Goal: Task Accomplishment & Management: Use online tool/utility

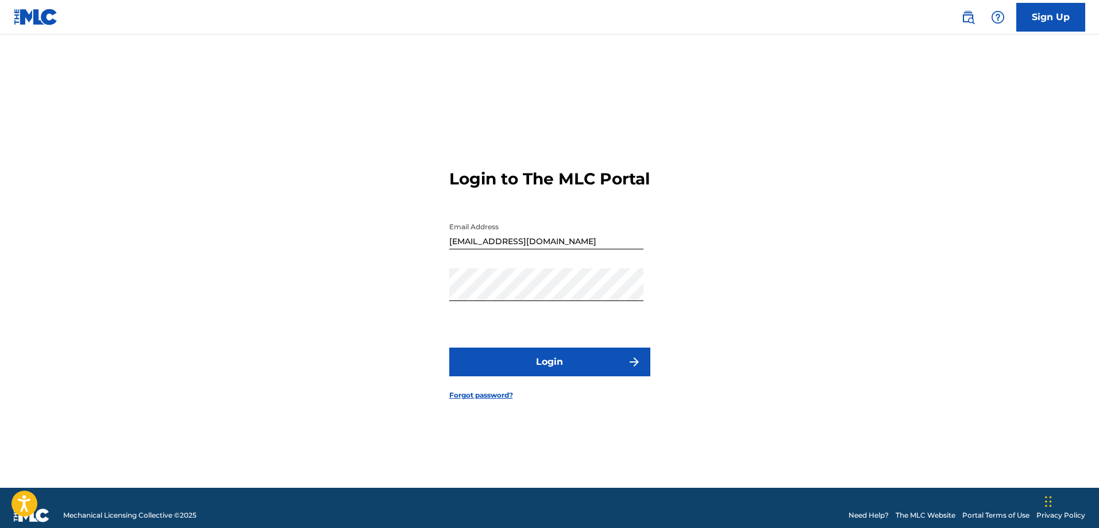
click at [504, 374] on button "Login" at bounding box center [549, 361] width 201 height 29
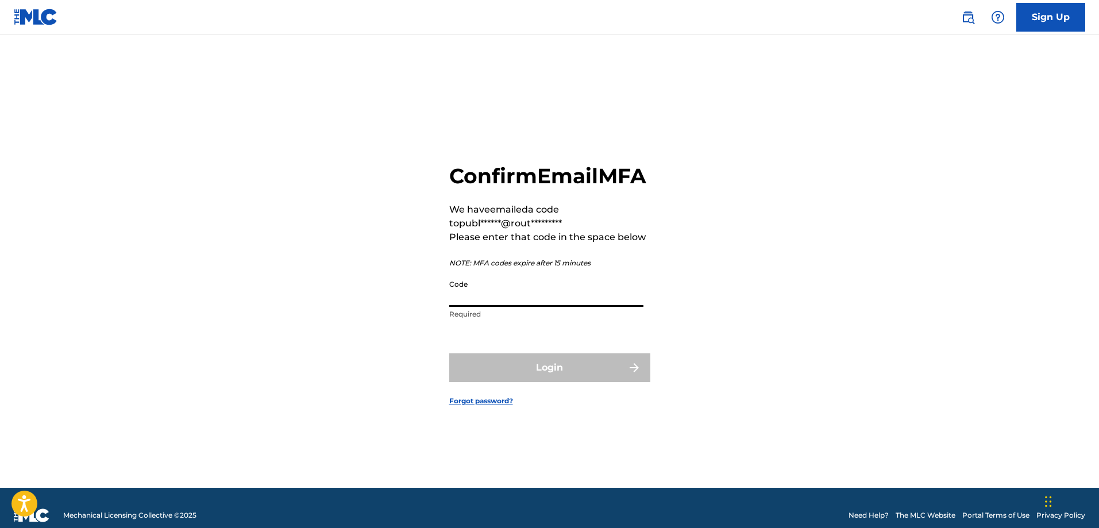
click at [481, 307] on input "Code" at bounding box center [546, 290] width 194 height 33
paste input "283158"
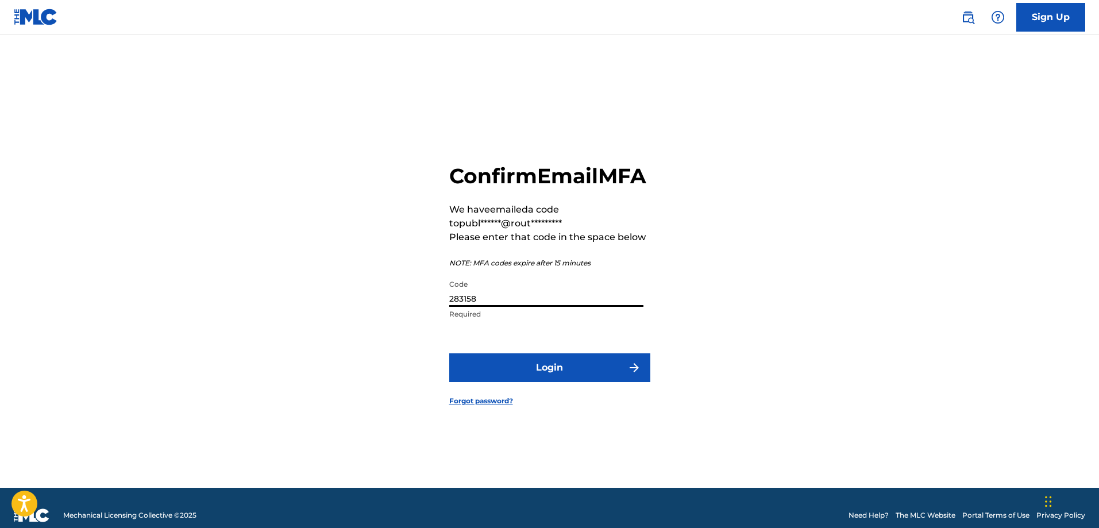
type input "283158"
click at [550, 400] on form "Confirm Email MFA We have emailed a code to publ******@rout********* Please ent…" at bounding box center [549, 275] width 201 height 424
click at [550, 382] on button "Login" at bounding box center [549, 367] width 201 height 29
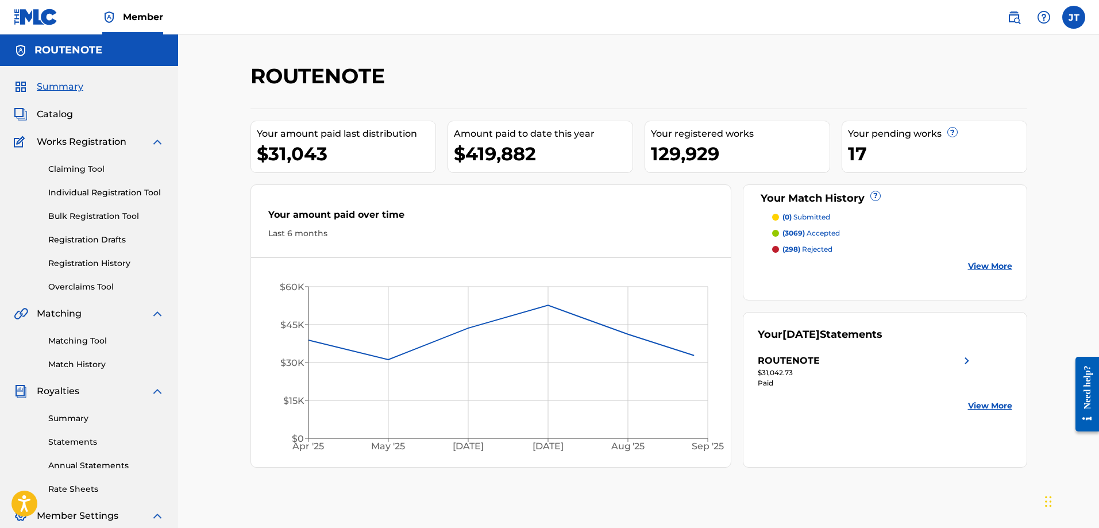
click at [85, 221] on link "Bulk Registration Tool" at bounding box center [106, 216] width 116 height 12
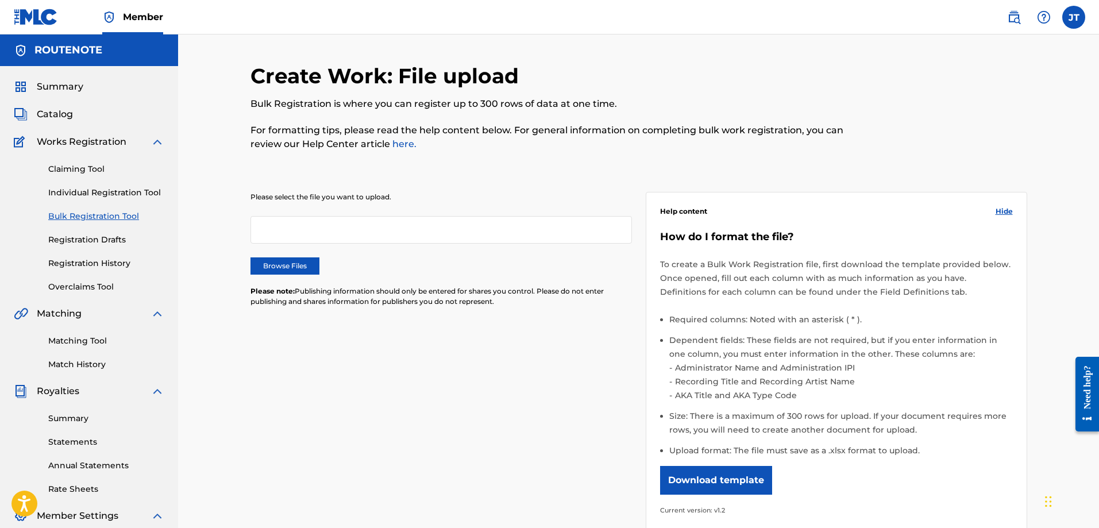
click at [400, 419] on div "Please select the file you want to upload. Browse Files Please note: Publishing…" at bounding box center [638, 354] width 777 height 381
click at [314, 268] on label "Browse Files" at bounding box center [284, 265] width 69 height 17
click at [0, 0] on input "Browse Files" at bounding box center [0, 0] width 0 height 0
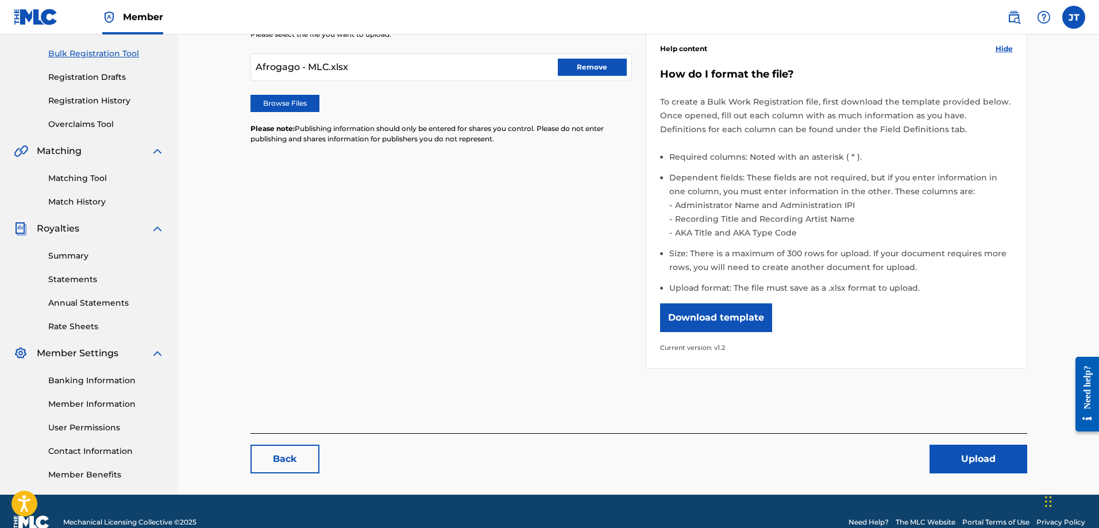
scroll to position [184, 0]
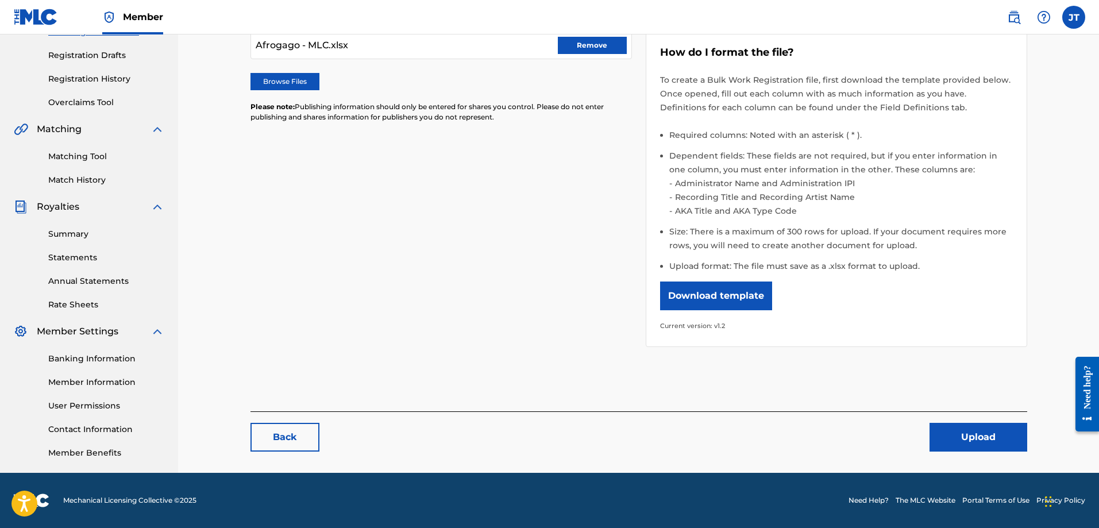
click at [975, 430] on button "Upload" at bounding box center [978, 437] width 98 height 29
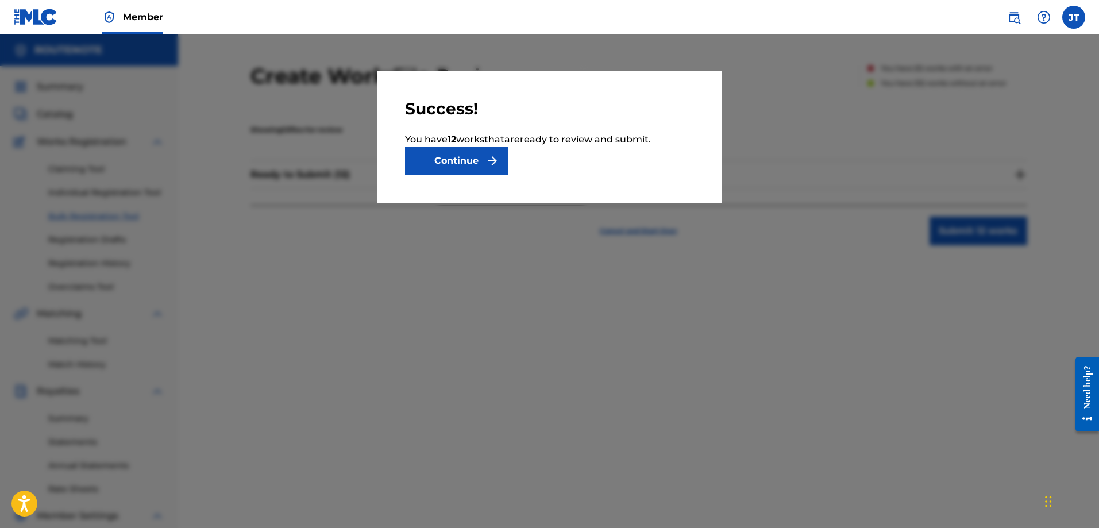
click at [474, 155] on button "Continue" at bounding box center [456, 160] width 103 height 29
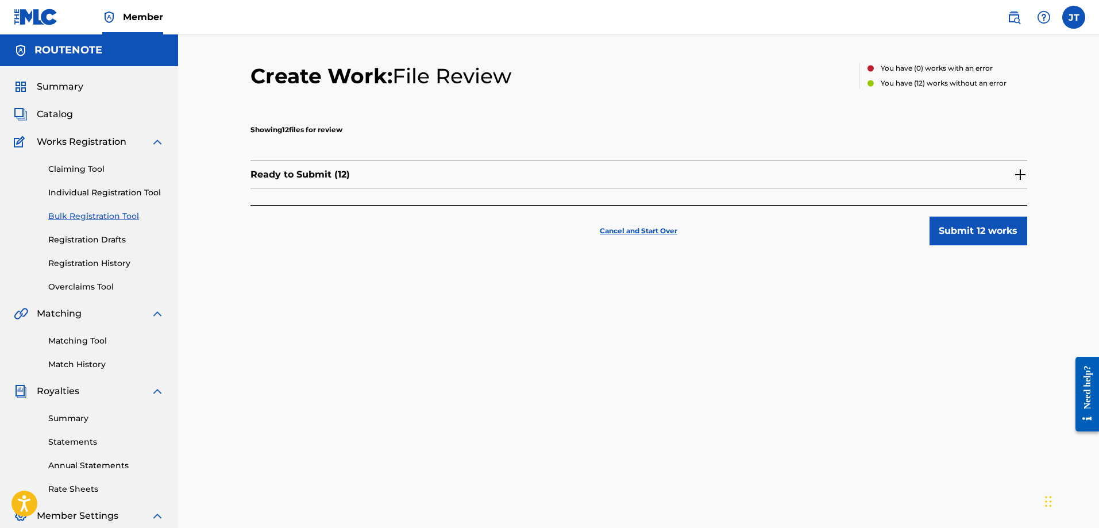
click at [994, 236] on button "Submit 12 works" at bounding box center [978, 231] width 98 height 29
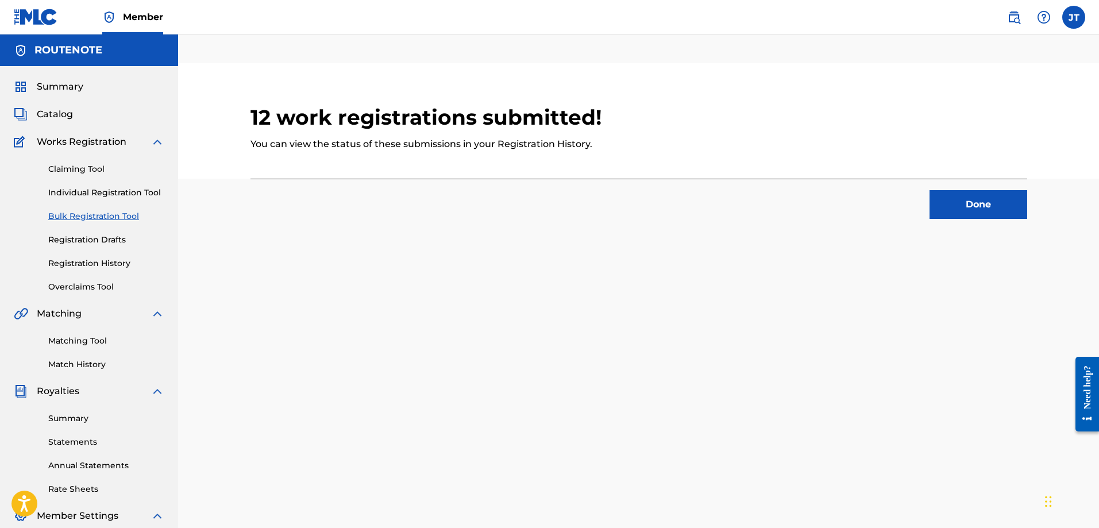
drag, startPoint x: 960, startPoint y: 208, endPoint x: 755, endPoint y: 59, distance: 254.0
click at [961, 208] on button "Done" at bounding box center [978, 204] width 98 height 29
